Goal: Information Seeking & Learning: Learn about a topic

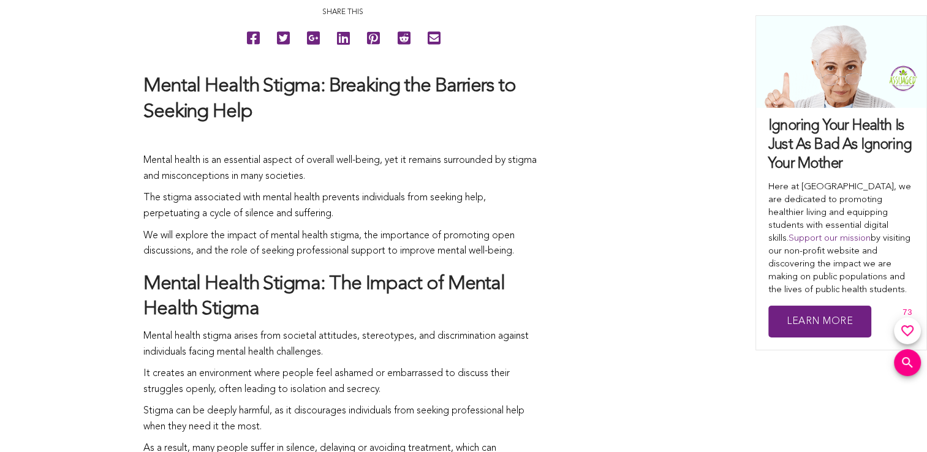
scroll to position [782, 0]
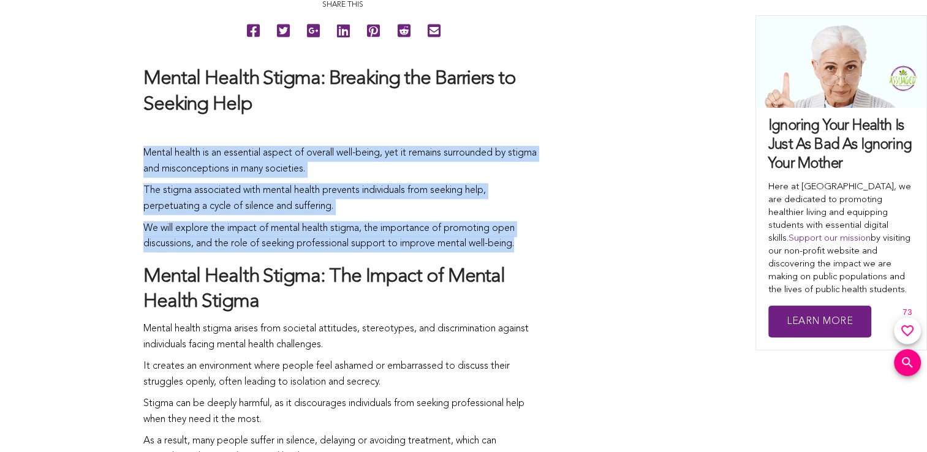
drag, startPoint x: 143, startPoint y: 151, endPoint x: 523, endPoint y: 247, distance: 391.2
copy span "Mental health is an essential aspect of overall well-being, yet it remains surr…"
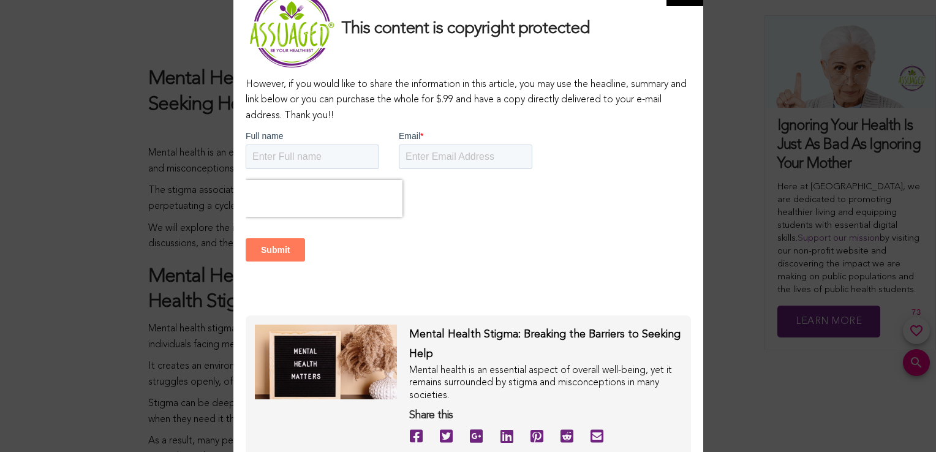
click at [99, 207] on div "This content is copyright protected However, if you would like to share the inf…" at bounding box center [468, 226] width 936 height 452
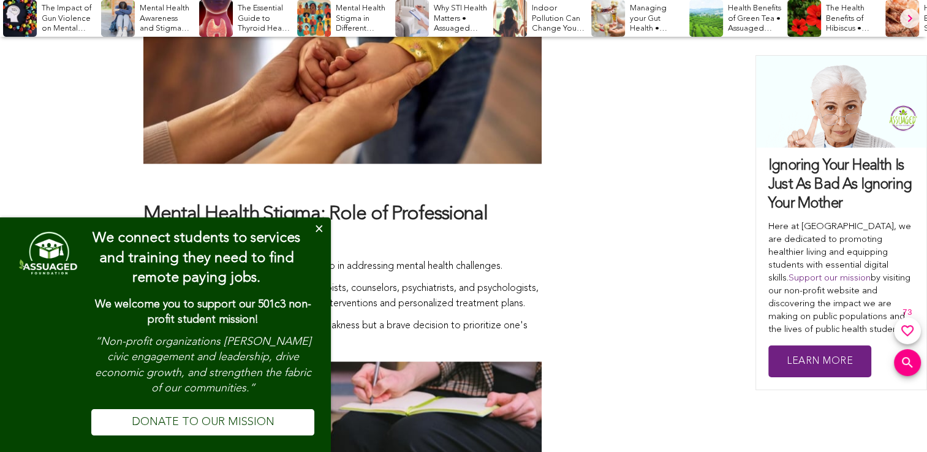
scroll to position [2110, 0]
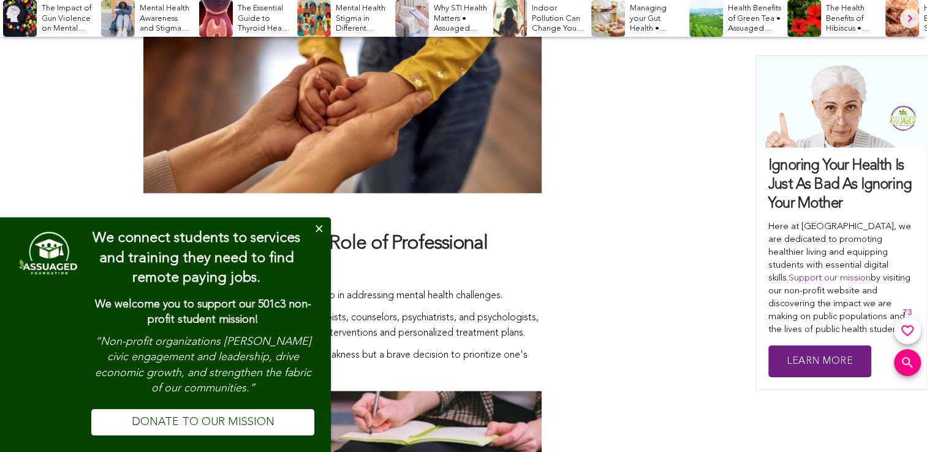
click at [317, 230] on button "Close" at bounding box center [318, 229] width 25 height 25
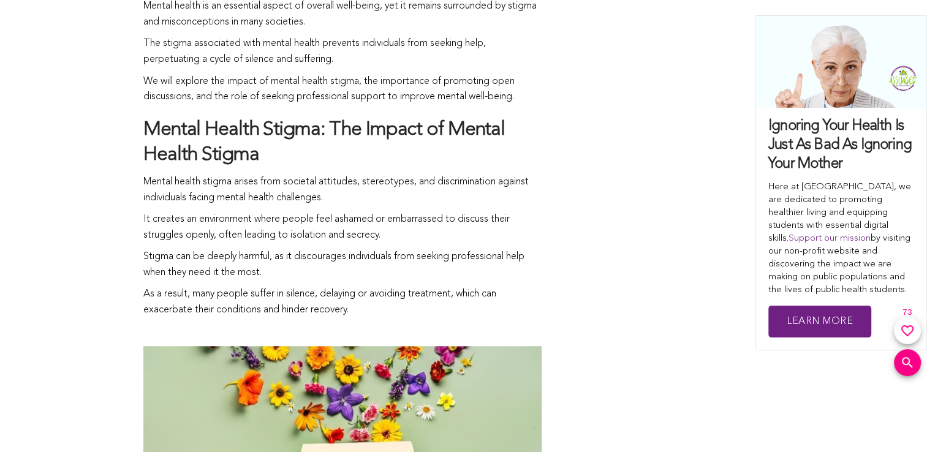
scroll to position [943, 0]
